Goal: Information Seeking & Learning: Find specific fact

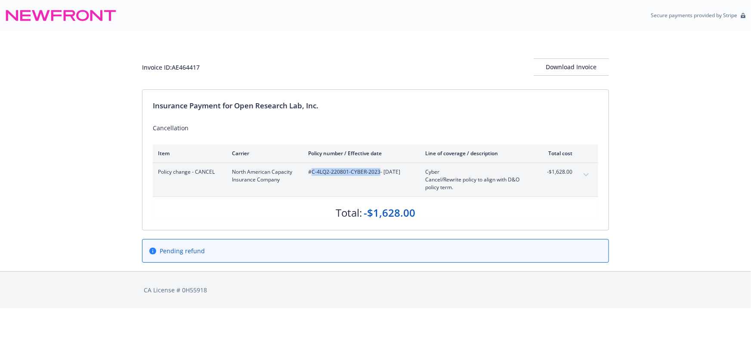
drag, startPoint x: 379, startPoint y: 170, endPoint x: 311, endPoint y: 171, distance: 68.0
click at [311, 171] on span "#C-4LQ2-220801-CYBER-2023 - [DATE]" at bounding box center [359, 172] width 103 height 8
copy span "C-4LQ2-220801-CYBER-2023"
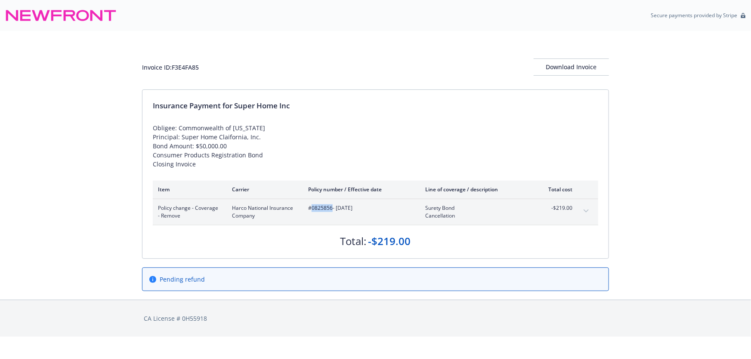
drag, startPoint x: 330, startPoint y: 208, endPoint x: 313, endPoint y: 208, distance: 17.2
click at [313, 208] on span "#0825856 - 05/07/2025" at bounding box center [359, 209] width 103 height 8
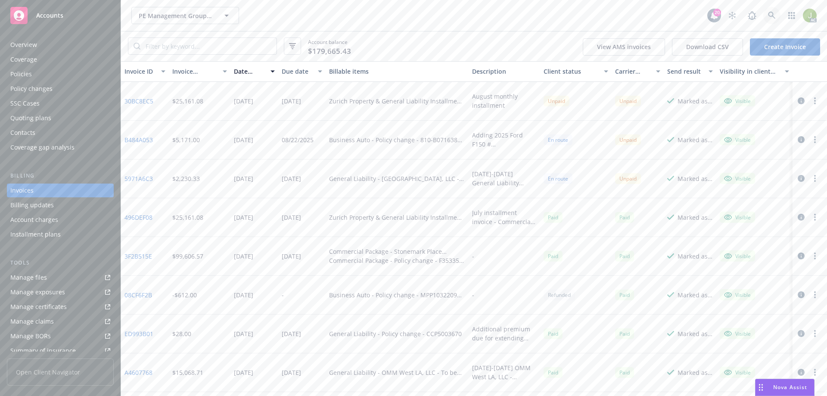
click at [772, 13] on icon at bounding box center [771, 15] width 7 height 7
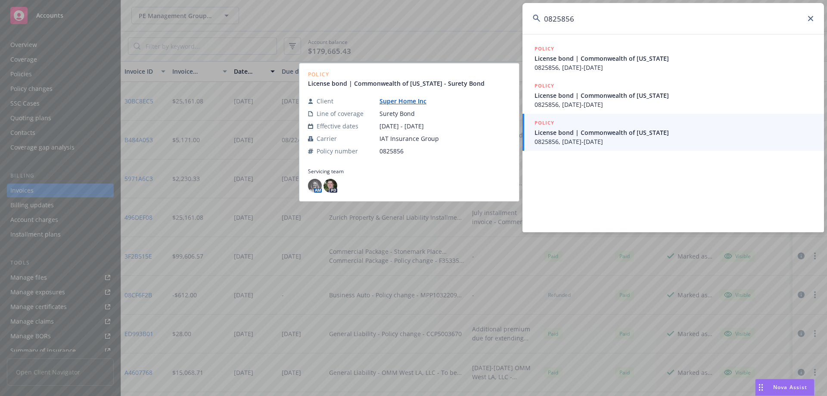
type input "0825856"
click at [726, 137] on span "0825856, 07/26/2024-07/26/2025" at bounding box center [673, 141] width 279 height 9
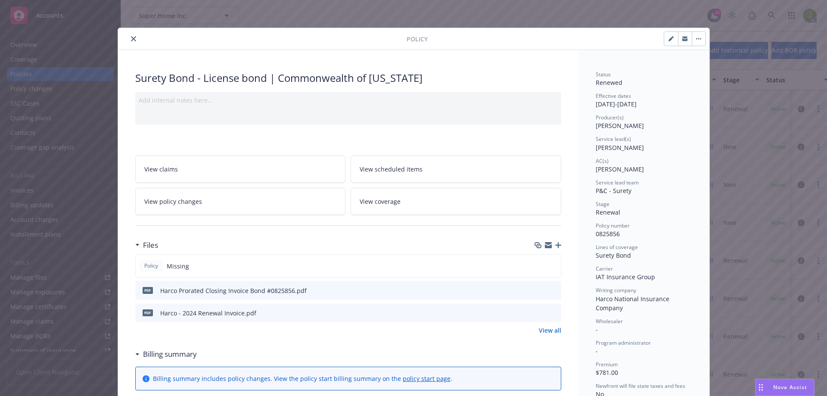
drag, startPoint x: 129, startPoint y: 41, endPoint x: 148, endPoint y: 37, distance: 19.5
click at [129, 41] on button "close" at bounding box center [133, 39] width 10 height 10
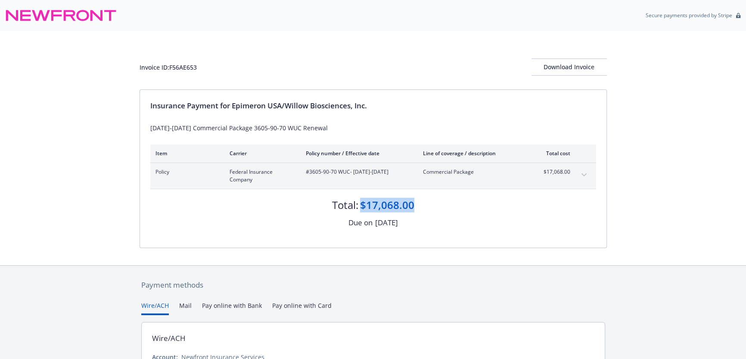
drag, startPoint x: 412, startPoint y: 205, endPoint x: 359, endPoint y: 204, distance: 53.0
click at [359, 204] on div "Total: $17,068.00" at bounding box center [373, 200] width 446 height 23
copy div "$17,068.00"
